Goal: Task Accomplishment & Management: Manage account settings

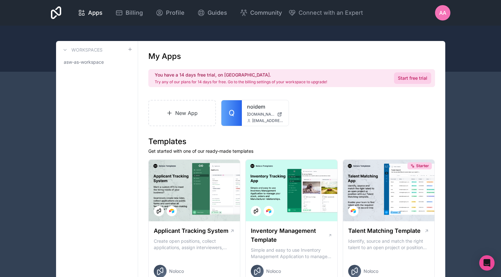
click at [404, 80] on link "Start free trial" at bounding box center [412, 78] width 37 height 12
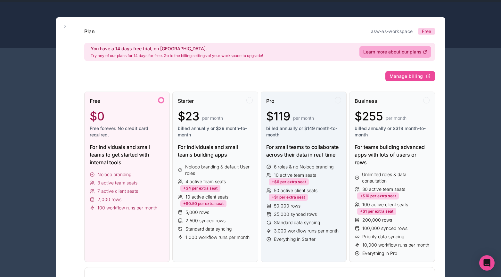
scroll to position [16, 0]
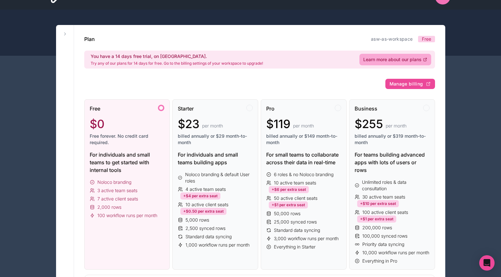
click at [425, 38] on span "Free" at bounding box center [426, 39] width 9 height 6
click at [164, 109] on div at bounding box center [161, 108] width 6 height 6
click at [162, 109] on div at bounding box center [161, 108] width 6 height 6
click at [161, 109] on div at bounding box center [161, 108] width 6 height 6
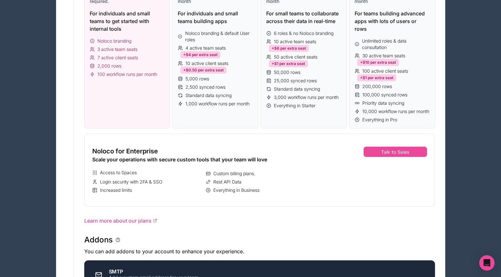
scroll to position [176, 0]
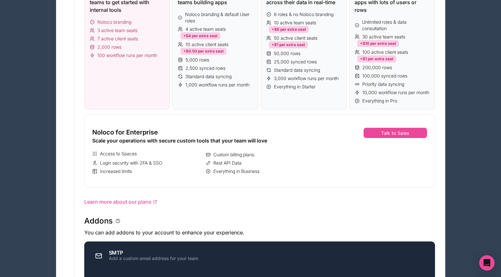
click at [131, 103] on div "Free $0 Free forever. No credit card required. For individuals and small teams …" at bounding box center [127, 24] width 86 height 170
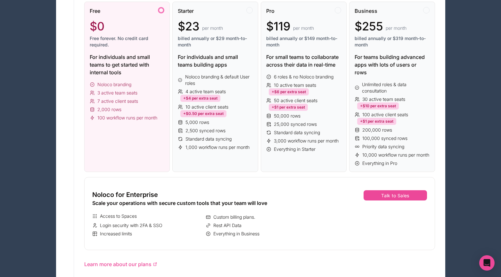
scroll to position [0, 0]
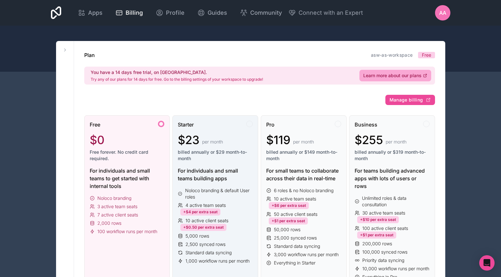
click at [247, 118] on div "Starter $23 per month billed annually or $29 month-to-month For individuals and…" at bounding box center [215, 200] width 86 height 170
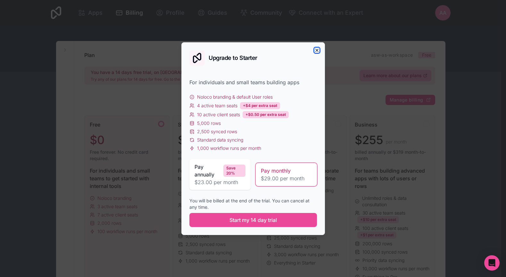
click at [317, 48] on icon "button" at bounding box center [316, 50] width 5 height 5
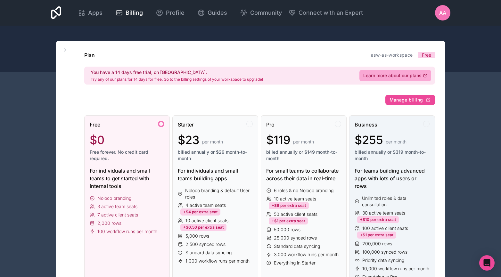
click at [381, 122] on div "Business" at bounding box center [392, 125] width 75 height 8
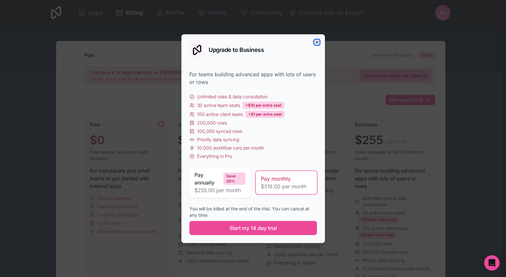
click at [316, 42] on icon "button" at bounding box center [316, 42] width 5 height 5
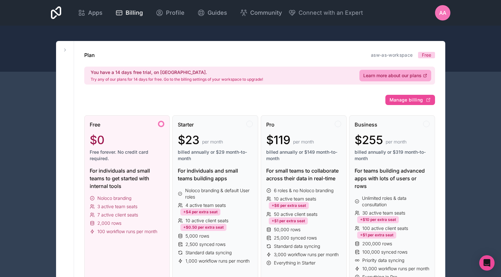
click at [139, 138] on div "$0" at bounding box center [127, 140] width 75 height 13
click at [161, 124] on div at bounding box center [161, 124] width 6 height 6
click at [427, 54] on span "Free" at bounding box center [426, 55] width 9 height 6
click at [181, 15] on span "Profile" at bounding box center [175, 12] width 19 height 9
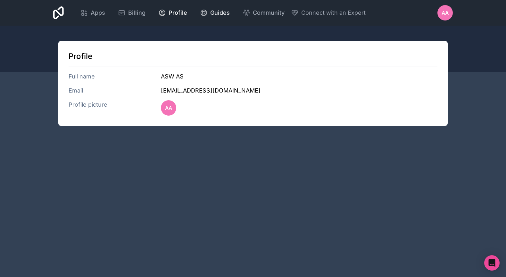
click at [202, 11] on icon at bounding box center [204, 13] width 8 height 8
click at [98, 11] on span "Apps" at bounding box center [98, 12] width 14 height 9
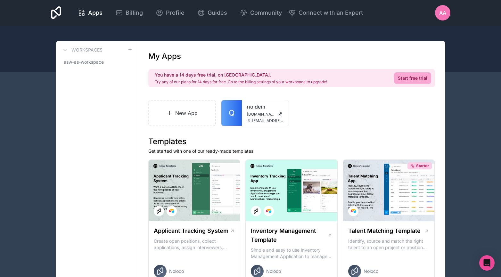
drag, startPoint x: 94, startPoint y: 66, endPoint x: 78, endPoint y: 88, distance: 27.1
click at [64, 50] on icon at bounding box center [64, 49] width 5 height 5
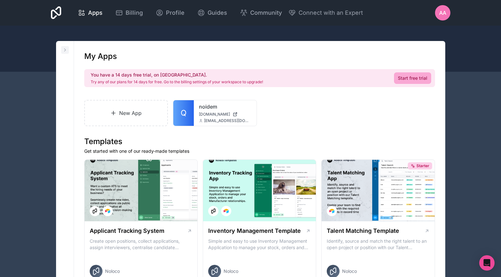
click at [64, 50] on icon at bounding box center [64, 49] width 5 height 5
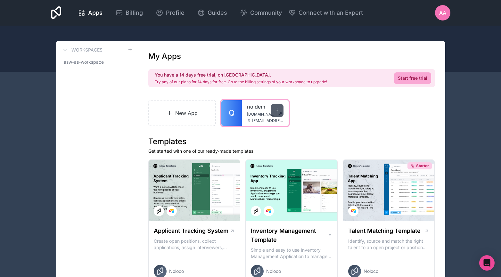
drag, startPoint x: 253, startPoint y: 115, endPoint x: 279, endPoint y: 111, distance: 26.2
click at [279, 111] on icon at bounding box center [277, 110] width 5 height 5
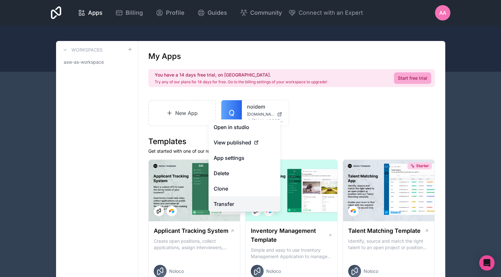
click at [233, 203] on link "Transfer" at bounding box center [245, 203] width 72 height 15
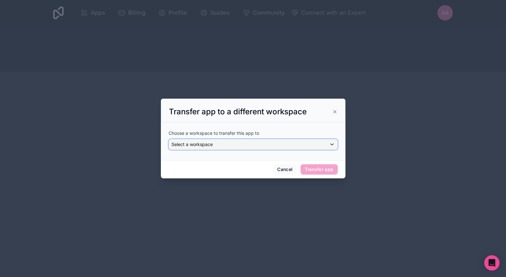
click at [202, 146] on span "Select a workspace" at bounding box center [191, 144] width 41 height 5
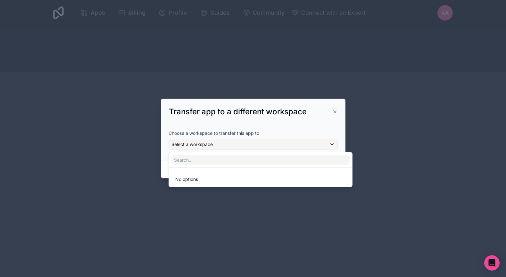
click at [199, 182] on li "No options" at bounding box center [260, 179] width 181 height 13
click at [180, 202] on div at bounding box center [253, 138] width 506 height 277
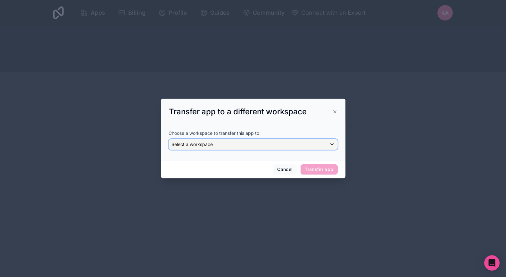
click at [332, 145] on div "Select a workspace" at bounding box center [253, 144] width 168 height 10
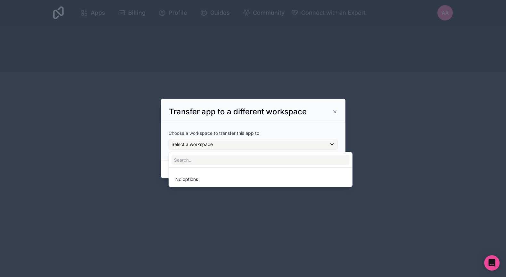
click at [332, 145] on div at bounding box center [253, 139] width 185 height 80
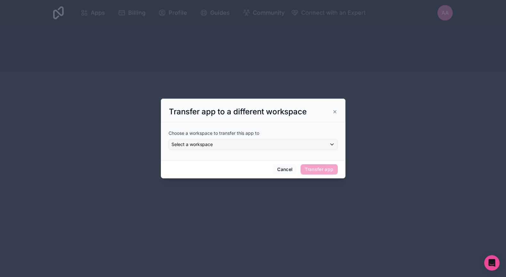
click at [335, 109] on icon at bounding box center [334, 111] width 5 height 5
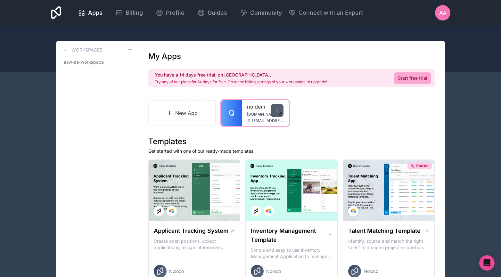
click at [276, 109] on icon at bounding box center [277, 110] width 5 height 5
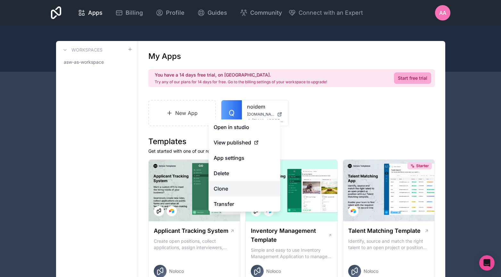
click at [241, 189] on link "Clone" at bounding box center [245, 188] width 72 height 15
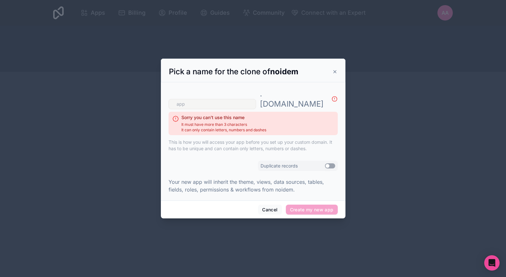
click at [334, 74] on icon at bounding box center [334, 71] width 5 height 5
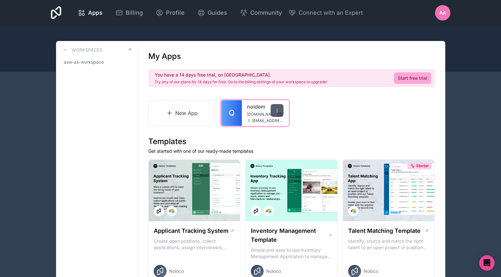
click at [279, 111] on icon at bounding box center [277, 110] width 5 height 5
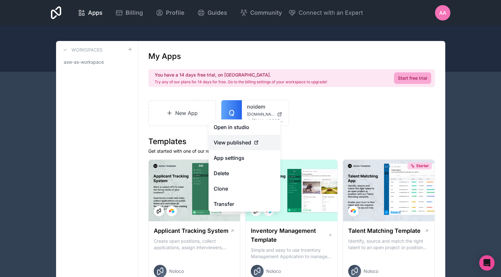
click at [241, 145] on span "View published" at bounding box center [232, 143] width 37 height 8
click at [258, 143] on icon at bounding box center [256, 142] width 3 height 3
click at [226, 143] on span "View published" at bounding box center [232, 143] width 37 height 8
click at [234, 141] on span "View published" at bounding box center [232, 143] width 37 height 8
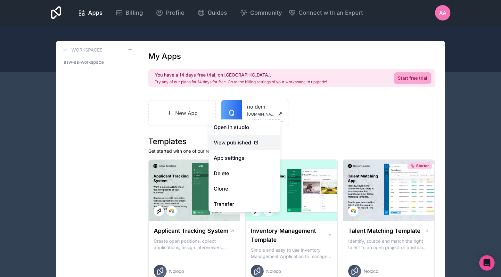
click at [234, 141] on span "View published" at bounding box center [232, 143] width 37 height 8
click at [235, 140] on span "View published" at bounding box center [232, 143] width 37 height 8
click at [235, 139] on span "View published" at bounding box center [232, 143] width 37 height 8
click at [234, 145] on span "View published" at bounding box center [232, 143] width 37 height 8
click at [310, 118] on div "New App Q noidem [DOMAIN_NAME] [EMAIL_ADDRESS][DOMAIN_NAME]" at bounding box center [291, 113] width 287 height 26
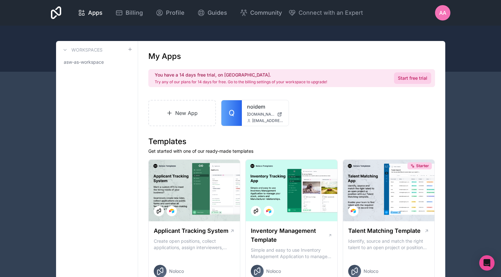
click at [416, 77] on link "Start free trial" at bounding box center [412, 78] width 37 height 12
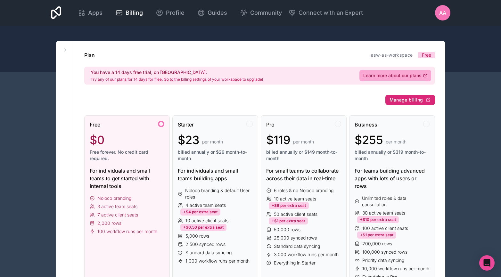
click at [407, 98] on span "Manage billing" at bounding box center [407, 100] width 34 height 6
